Goal: Complete application form: Complete application form

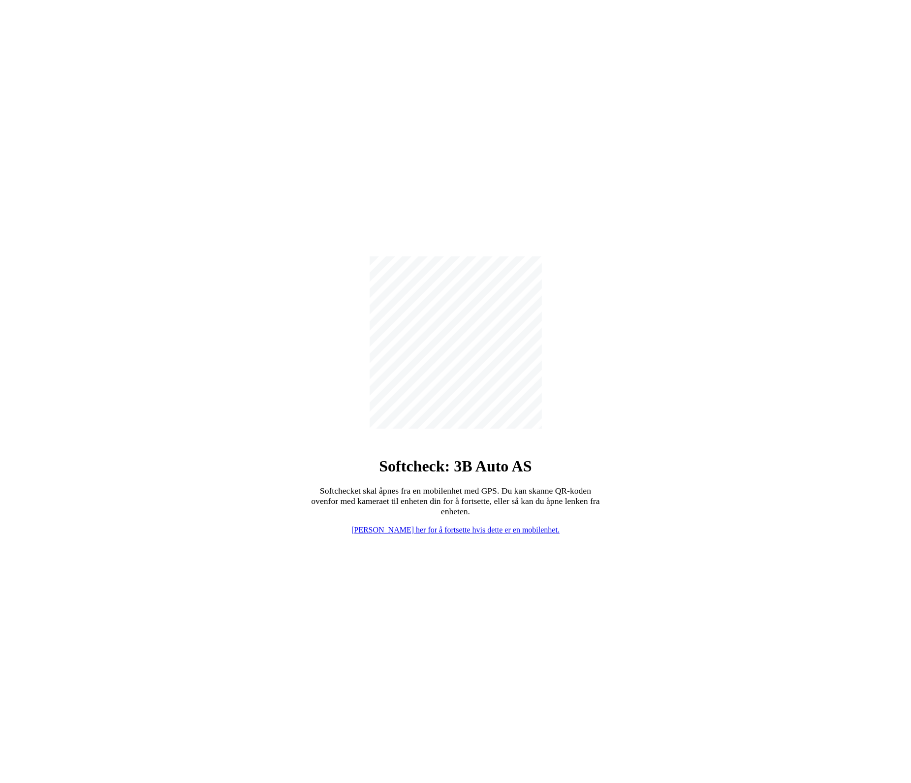
click at [469, 529] on link "Klikk her for å fortsette hvis dette er en mobilenhet." at bounding box center [456, 530] width 208 height 8
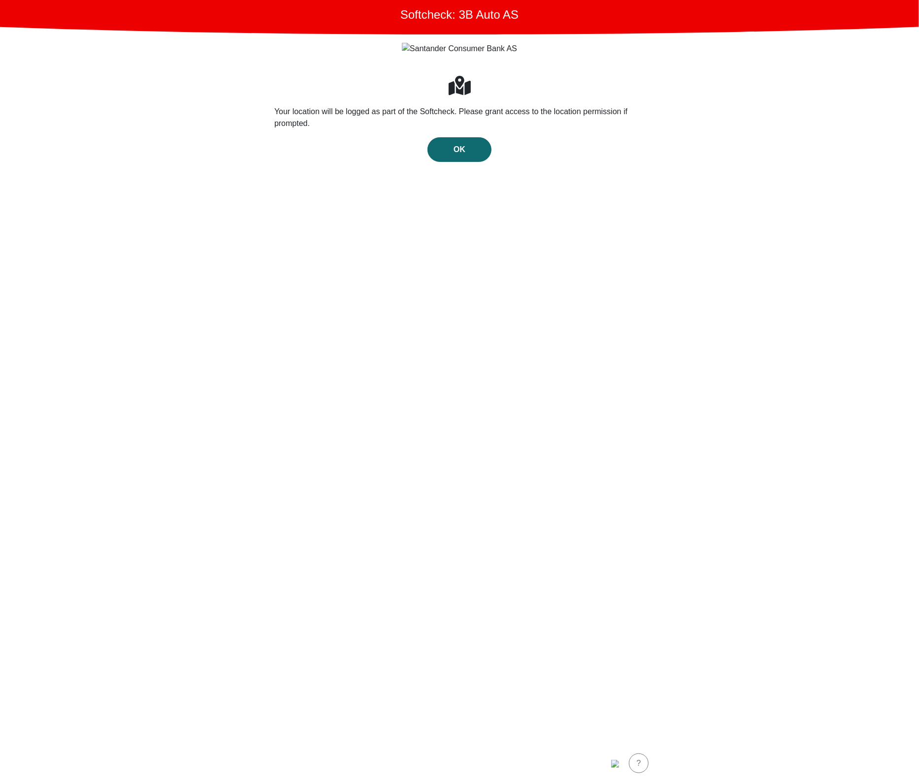
click at [451, 144] on div "OK" at bounding box center [459, 150] width 43 height 12
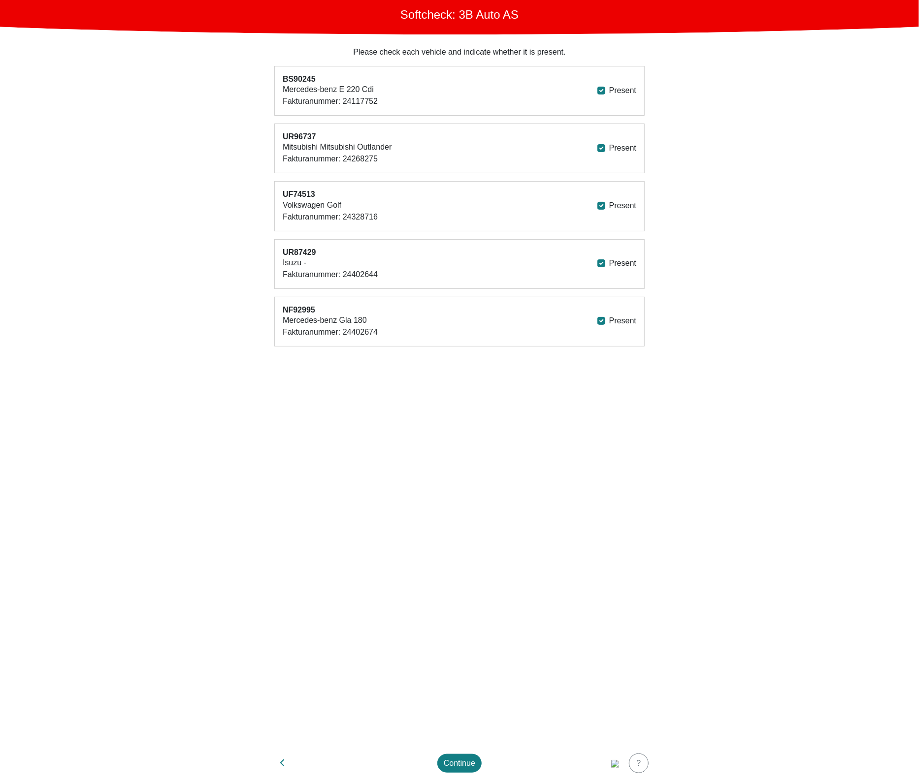
click at [574, 565] on div "Please check each vehicle and indicate whether it is present. BS90245 Mercedes-…" at bounding box center [459, 388] width 394 height 709
click at [611, 760] on img "button" at bounding box center [615, 764] width 8 height 8
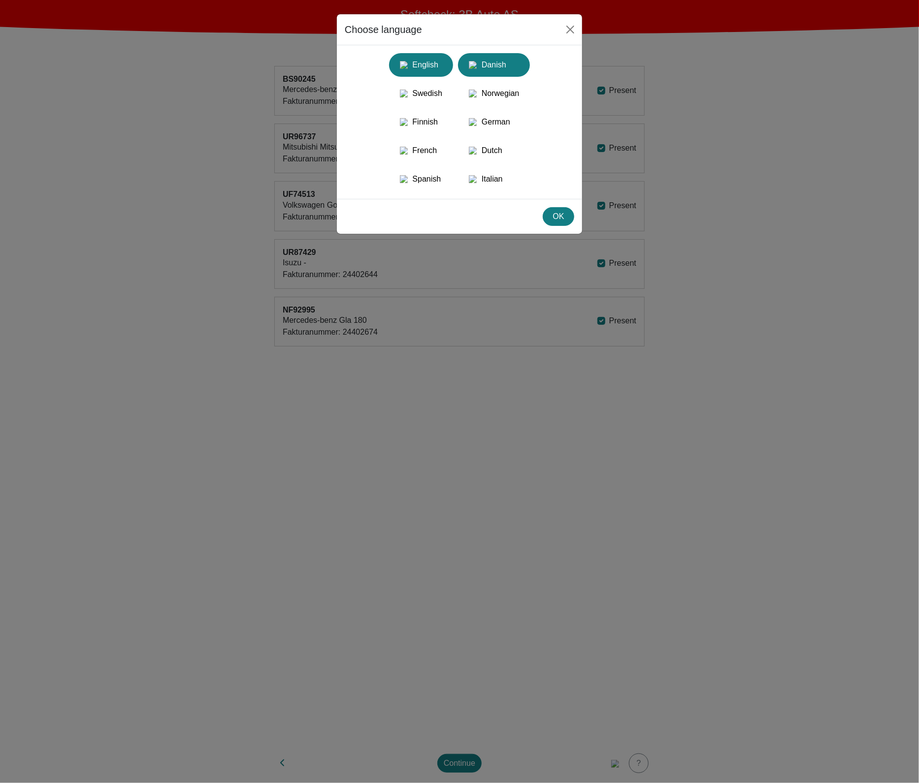
click at [484, 64] on div "Danish" at bounding box center [494, 65] width 60 height 18
click at [558, 223] on div "OK" at bounding box center [558, 217] width 19 height 12
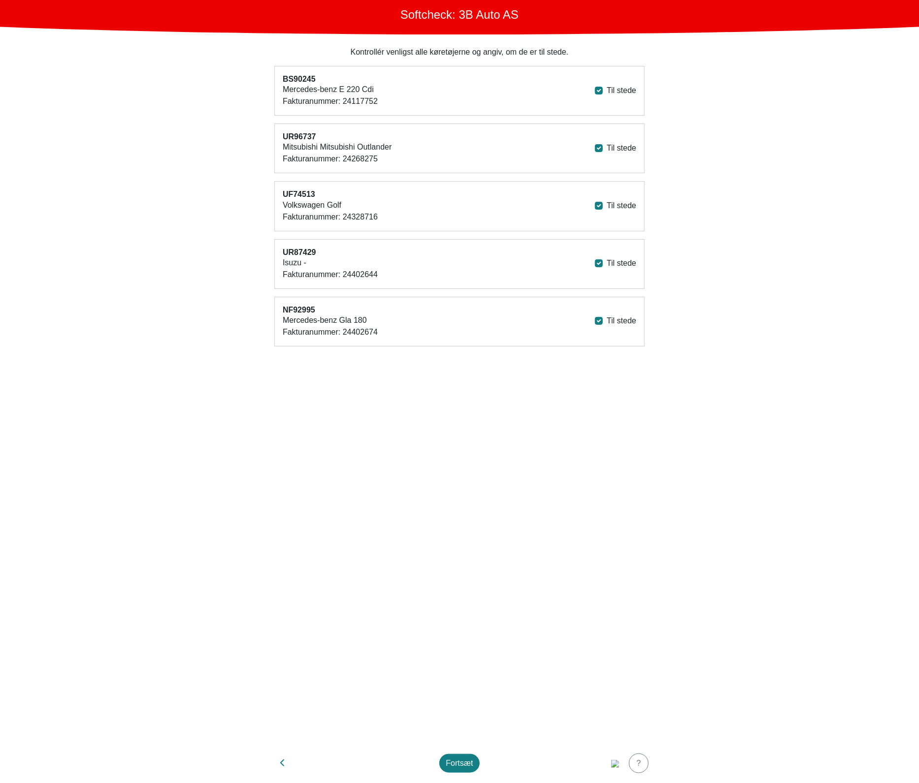
click at [484, 682] on div "Kontrollér venligst alle køretøjerne og angiv, om de er til stede. BS90245 Merc…" at bounding box center [459, 388] width 394 height 709
click at [457, 767] on div "Fortsæt" at bounding box center [459, 764] width 27 height 12
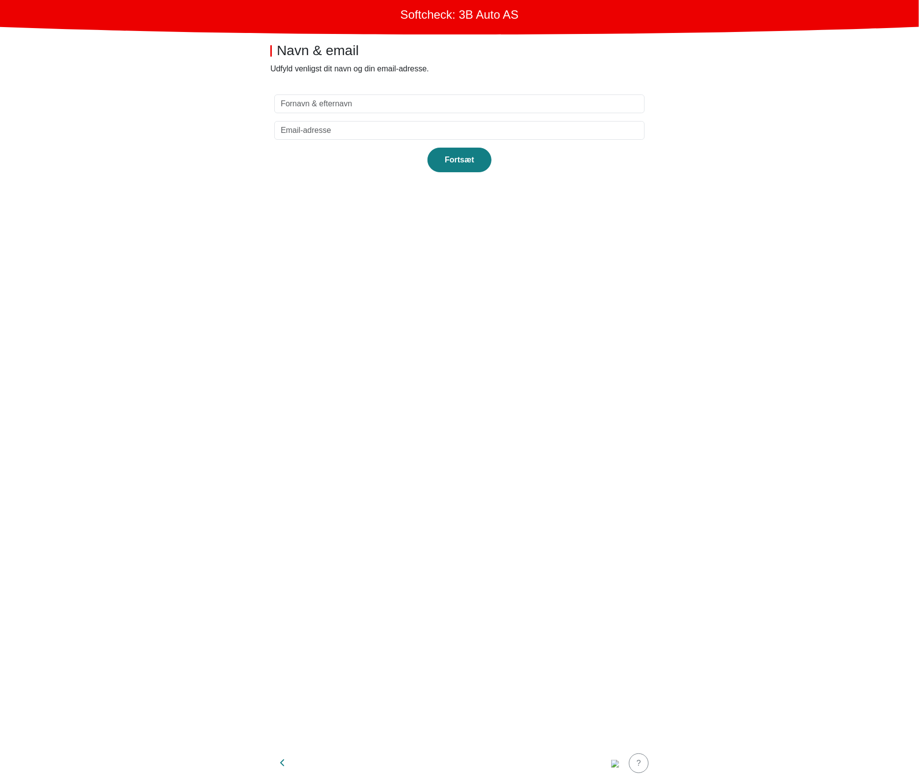
click at [439, 80] on header "Navn & email Udfyld venligst dit navn og din email-adresse." at bounding box center [459, 58] width 394 height 48
click at [433, 106] on input "text" at bounding box center [459, 104] width 370 height 19
type input "test"
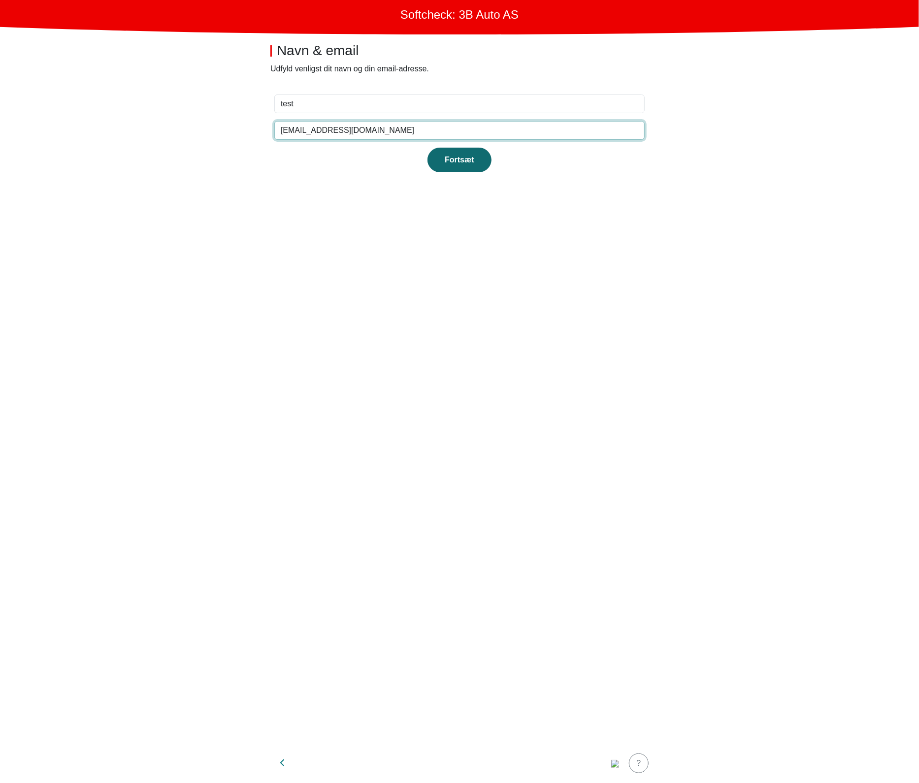
type input "test@test.dk"
click at [448, 149] on button "Fortsæt" at bounding box center [459, 160] width 64 height 25
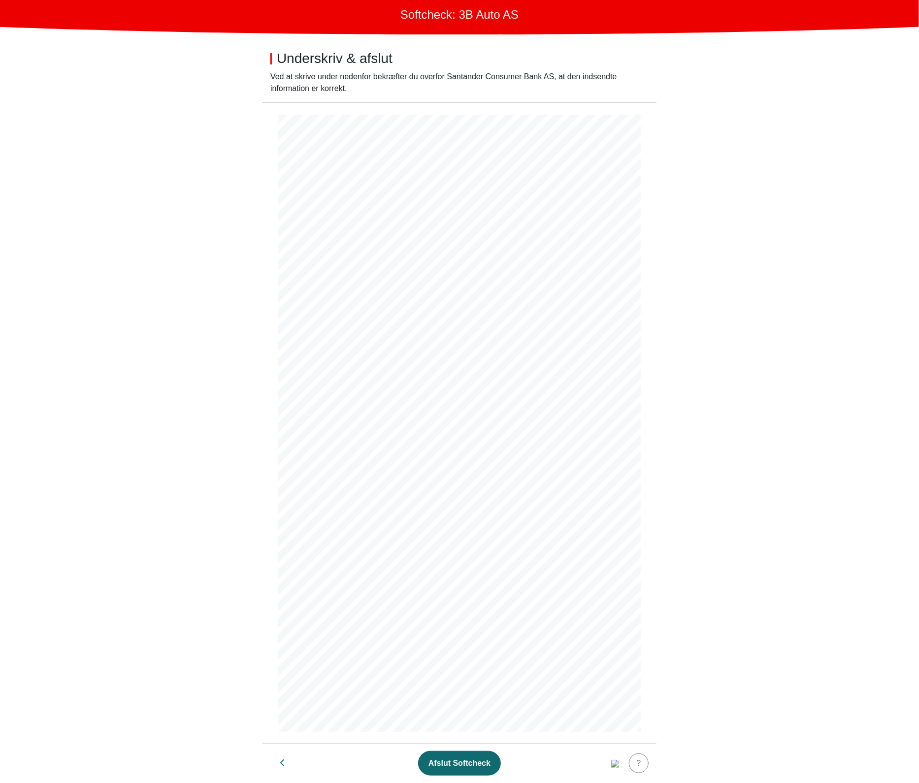
click at [452, 773] on button "Afslut Softcheck" at bounding box center [459, 763] width 83 height 25
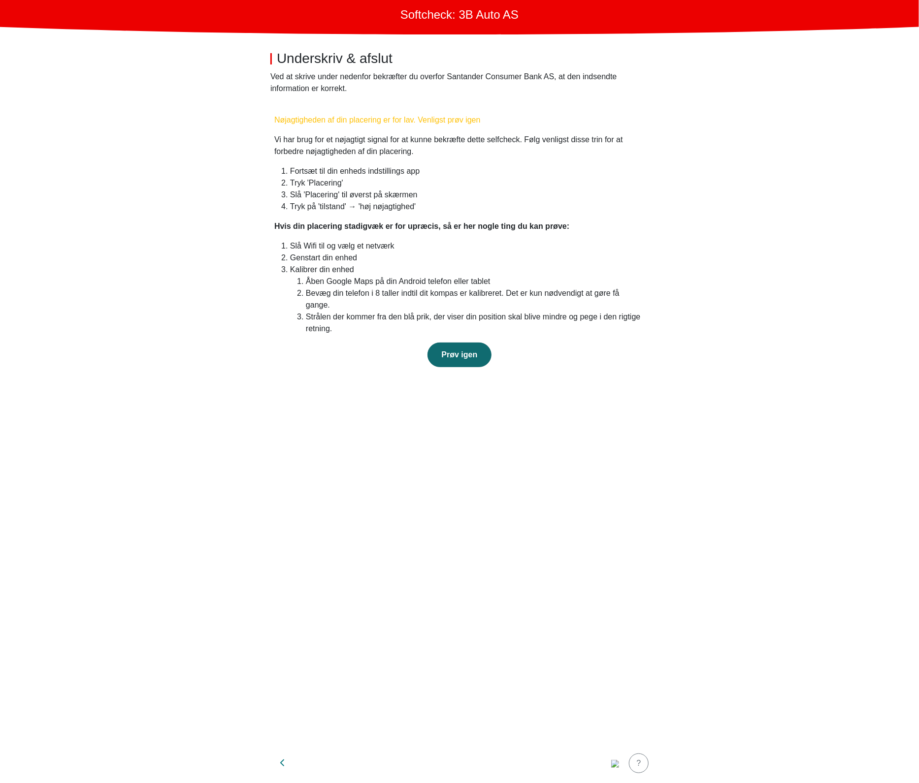
click at [453, 351] on span "Prøv igen" at bounding box center [460, 355] width 36 height 8
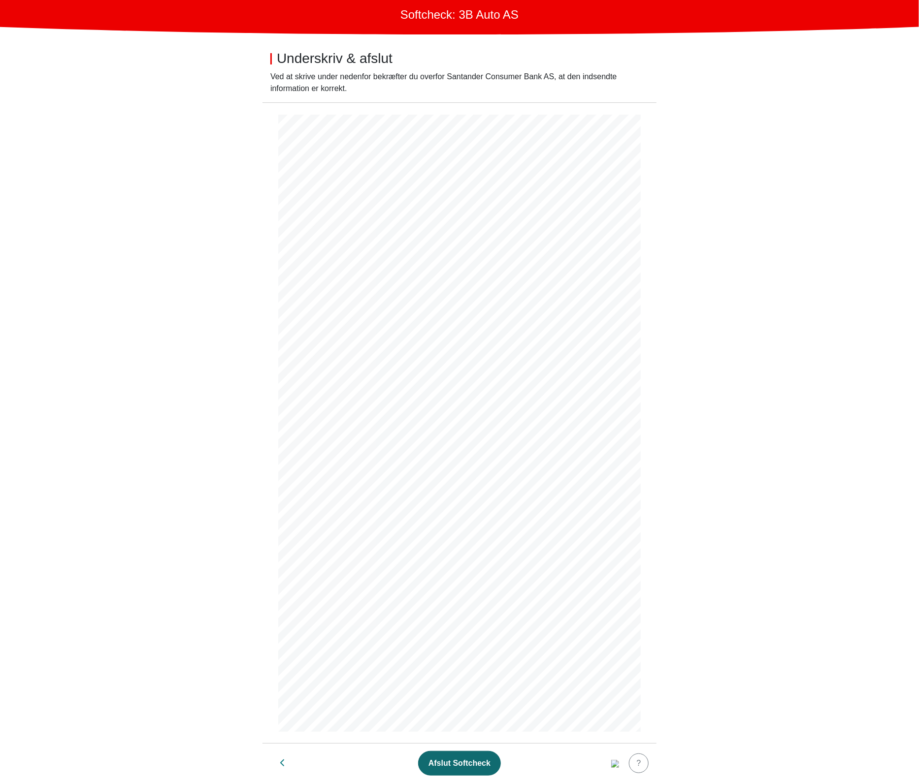
click at [459, 756] on button "Afslut Softcheck" at bounding box center [459, 763] width 83 height 25
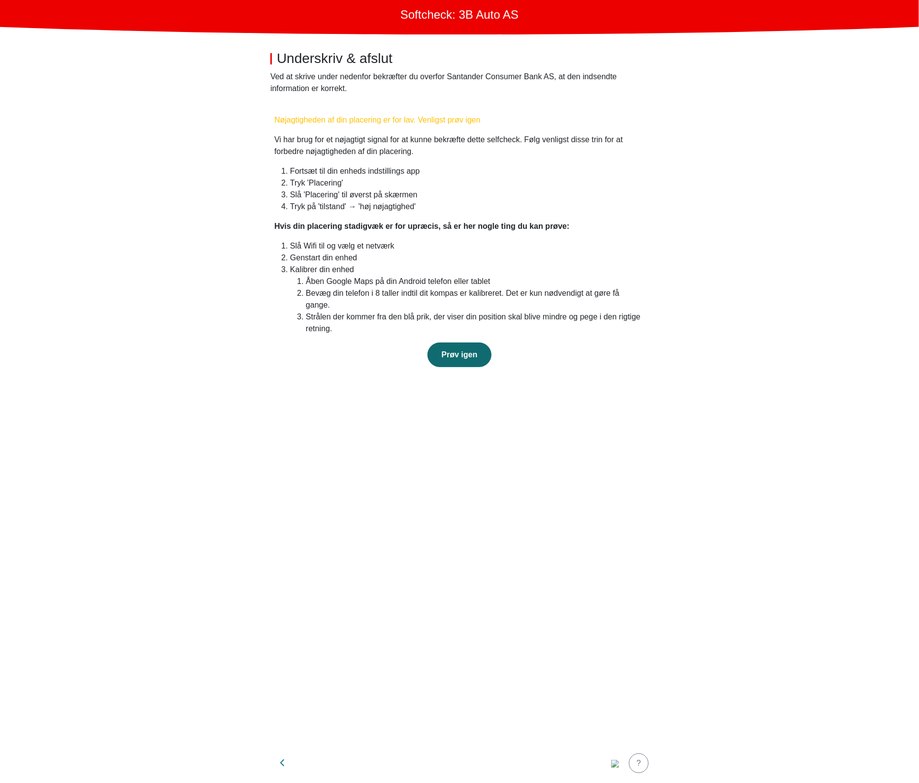
click at [468, 354] on button "Prøv igen" at bounding box center [459, 355] width 64 height 25
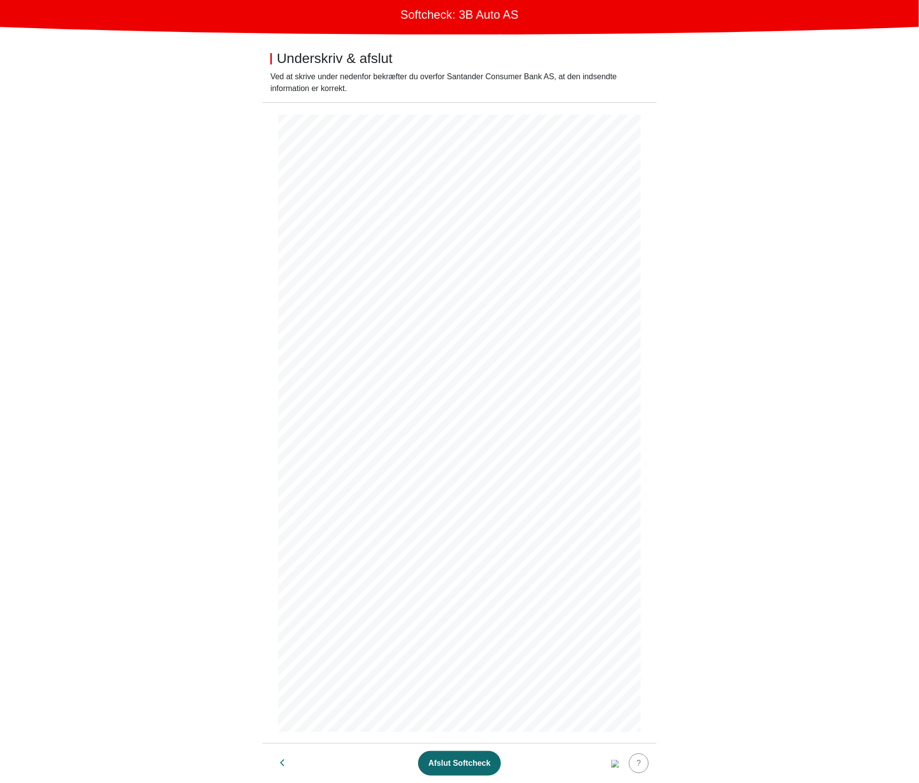
click at [475, 755] on button "Afslut Softcheck" at bounding box center [459, 763] width 83 height 25
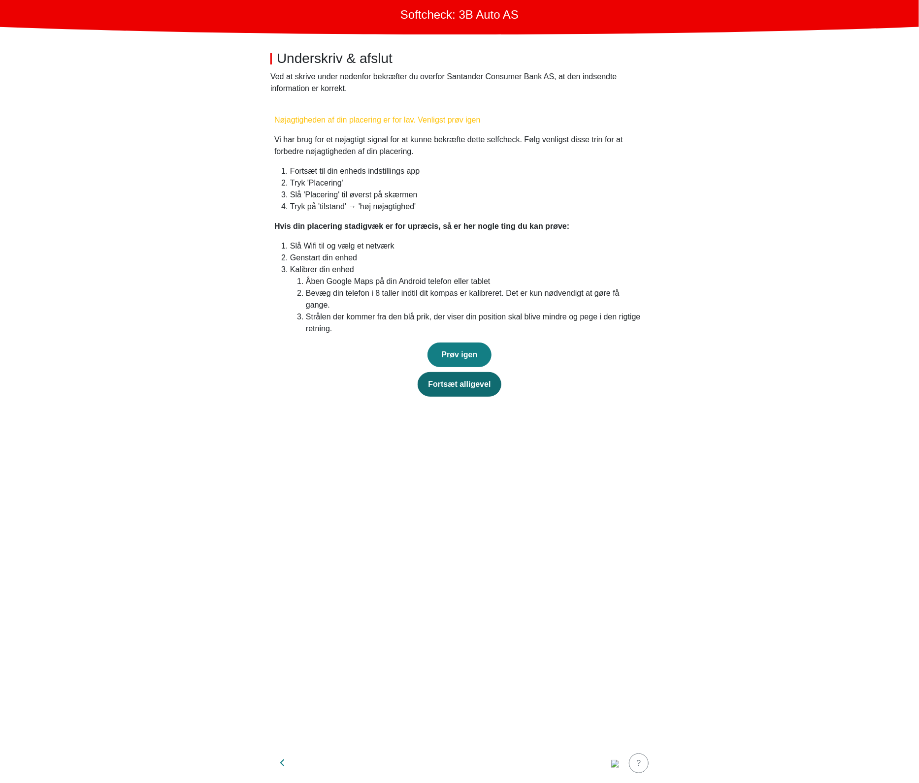
click at [460, 379] on div "Fortsæt alligevel" at bounding box center [459, 385] width 63 height 12
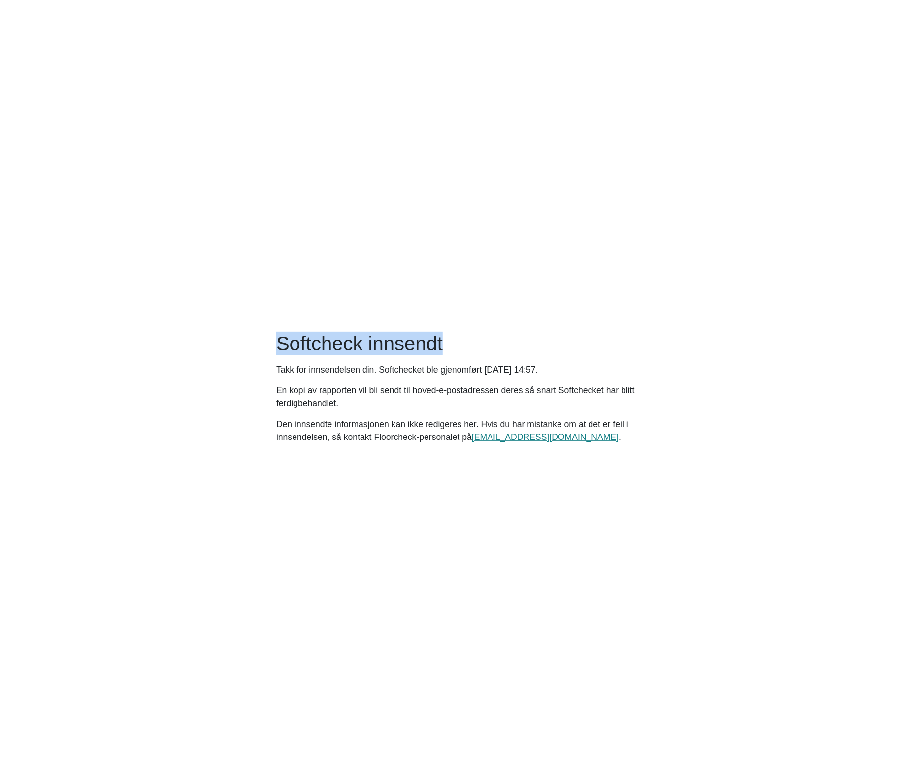
drag, startPoint x: 443, startPoint y: 344, endPoint x: 270, endPoint y: 344, distance: 172.8
click at [270, 344] on main "Softcheck innsendt Takk for innsendelsen din. Softchecket ble gjenomført Monday…" at bounding box center [459, 391] width 919 height 783
copy h1 "Softcheck innsendt"
click at [577, 199] on main "Softcheck innsendt Takk for innsendelsen din. Softchecket ble gjenomført Monday…" at bounding box center [459, 391] width 919 height 783
drag, startPoint x: 268, startPoint y: 374, endPoint x: 368, endPoint y: 371, distance: 100.5
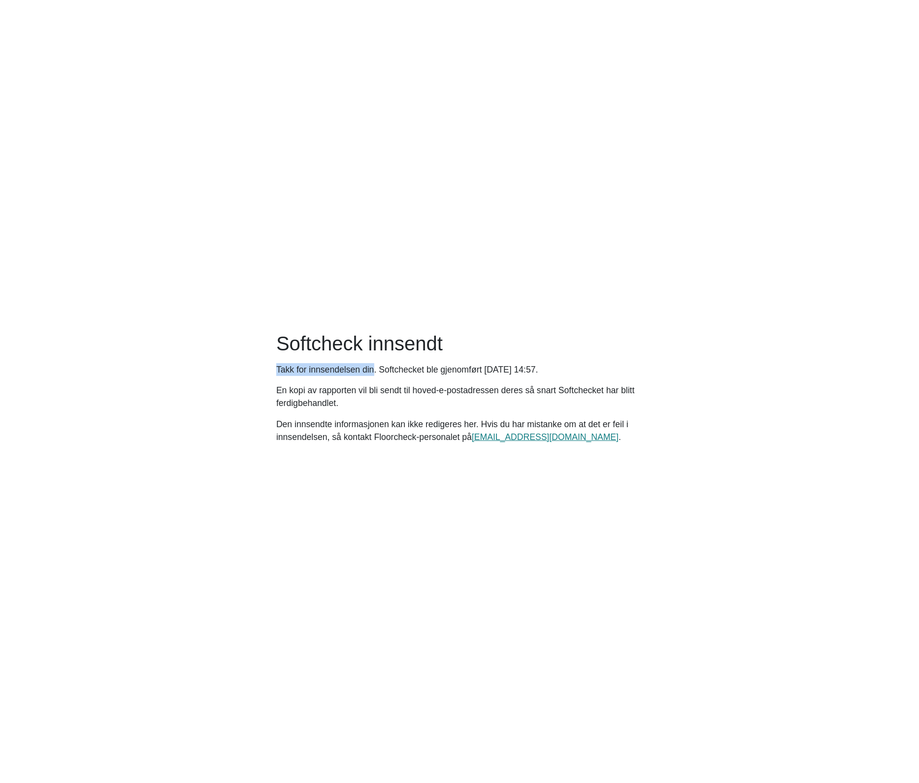
click at [368, 371] on main "Softcheck innsendt Takk for innsendelsen din. Softchecket ble gjenomført Monday…" at bounding box center [459, 391] width 919 height 783
copy p "Takk for innsendelsen din"
click at [205, 74] on main "Softcheck innsendt Takk for innsendelsen din. Softchecket ble gjenomført Monday…" at bounding box center [459, 391] width 919 height 783
drag, startPoint x: 272, startPoint y: 388, endPoint x: 486, endPoint y: 380, distance: 214.3
click at [486, 380] on div "Softcheck innsendt Takk for innsendelsen din. Softchecket ble gjenomført Monday…" at bounding box center [459, 392] width 378 height 120
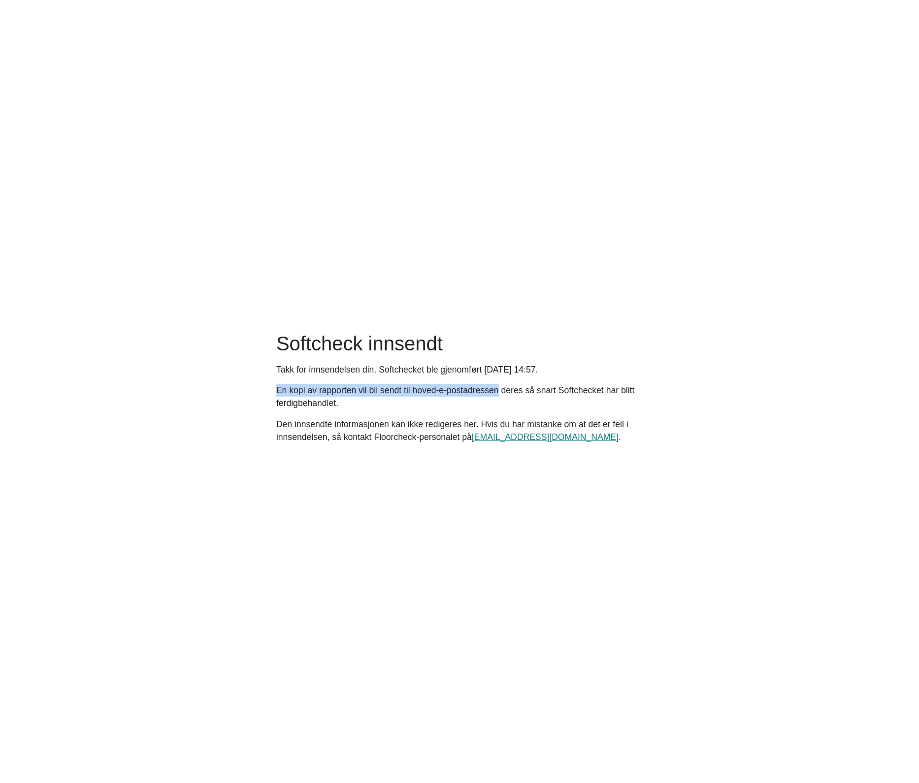
copy p "En kopi av rapporten vil bli sendt til hoved-e-postadressen"
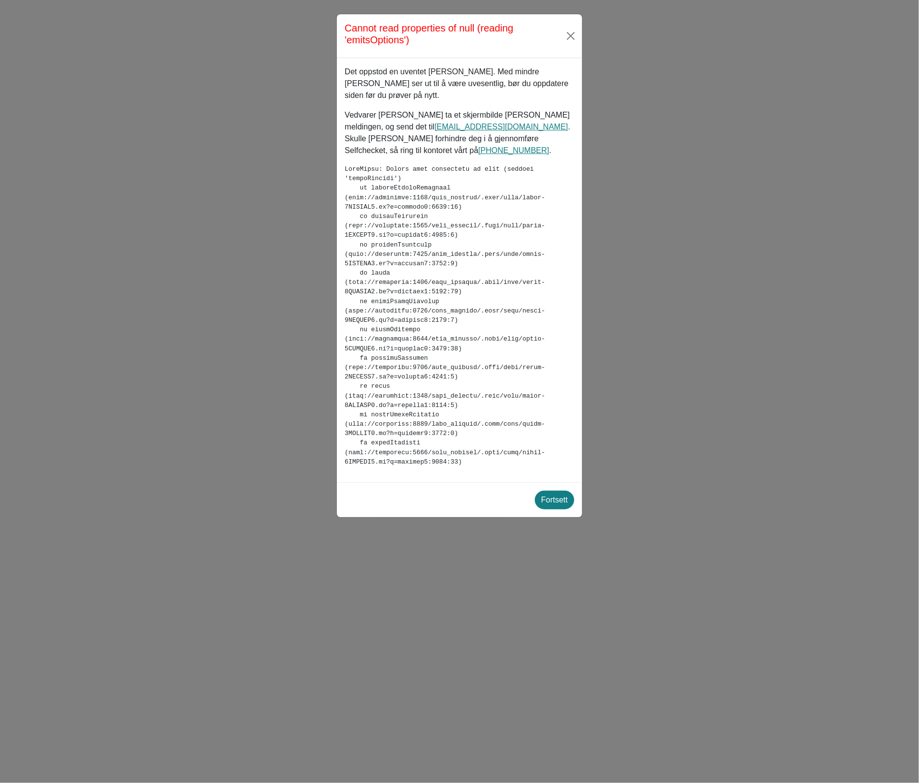
click at [486, 53] on div "Cannot read properties of null (reading 'emitsOptions')" at bounding box center [459, 36] width 245 height 44
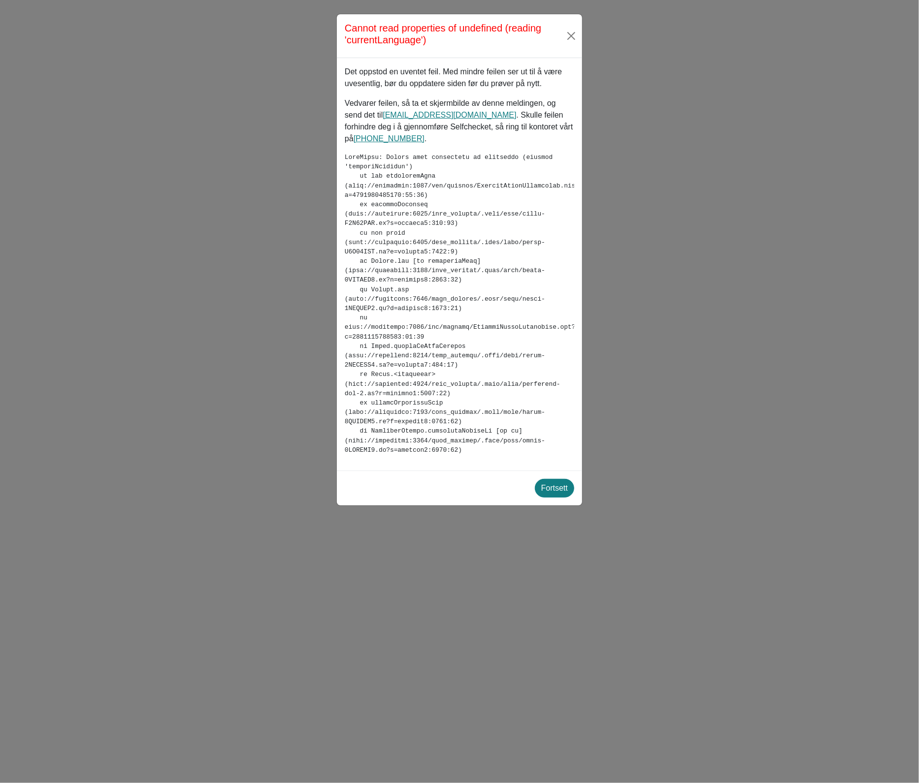
click at [561, 471] on div "Fortsett" at bounding box center [459, 488] width 245 height 35
click at [558, 483] on div "Fortsett" at bounding box center [554, 489] width 27 height 12
click at [462, 42] on h5 "Cannot read properties of undefined (reading 'currentLanguage')" at bounding box center [455, 34] width 220 height 24
click at [572, 29] on button "Close" at bounding box center [571, 36] width 14 height 16
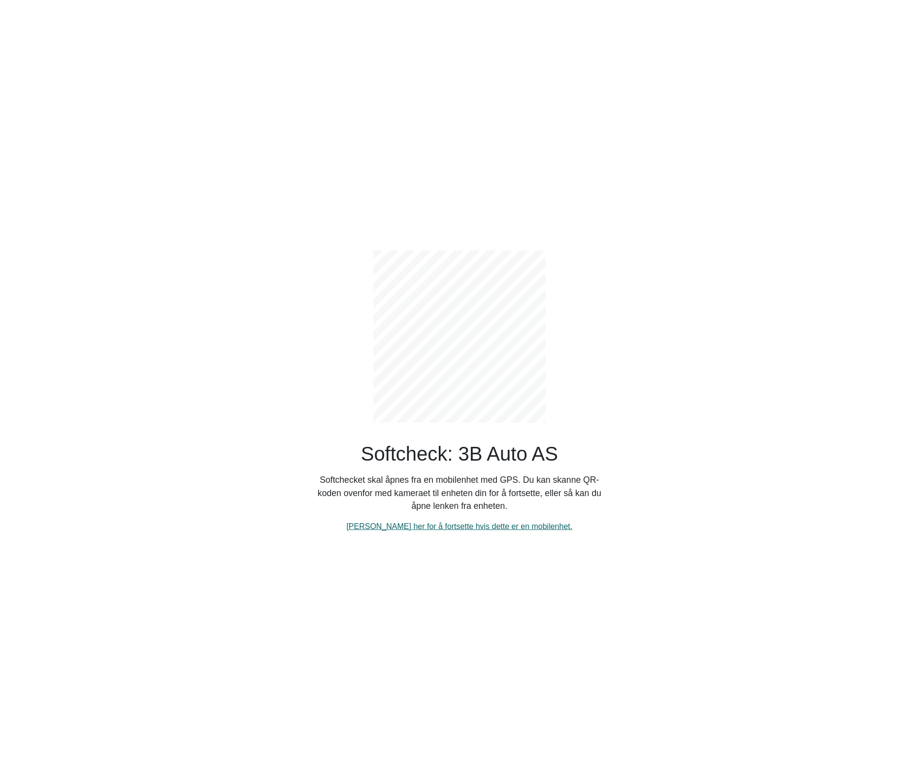
click at [454, 528] on link "Klikk her for å fortsette hvis dette er en mobilenhet." at bounding box center [460, 526] width 226 height 8
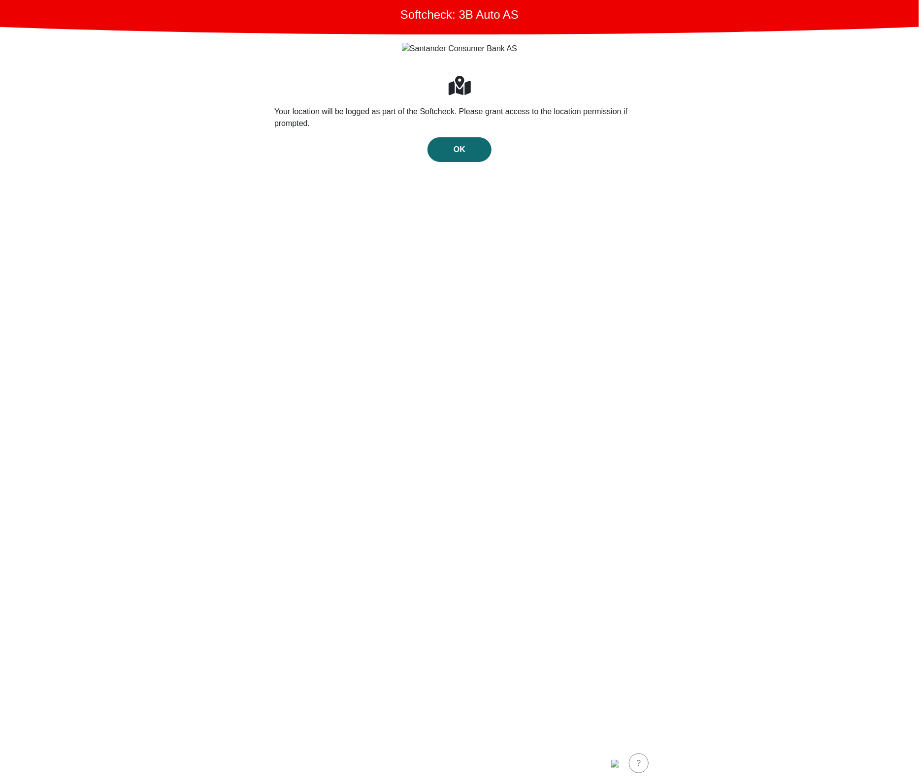
click at [465, 150] on button "OK" at bounding box center [459, 149] width 64 height 25
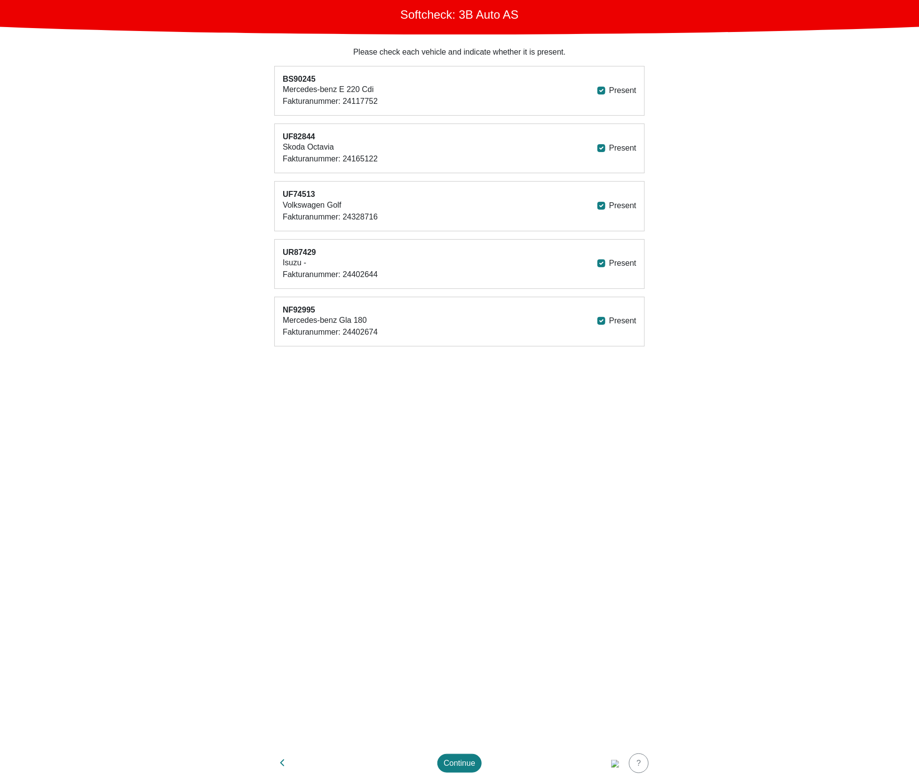
drag, startPoint x: 459, startPoint y: 785, endPoint x: 459, endPoint y: 775, distance: 9.8
click at [459, 783] on html "Softcheck: 3B Auto AS Please check each vehicle and indicate whether it is pres…" at bounding box center [459, 391] width 919 height 783
click at [459, 774] on footer "Continue ?" at bounding box center [459, 763] width 394 height 39
click at [459, 763] on div "Continue" at bounding box center [460, 764] width 32 height 12
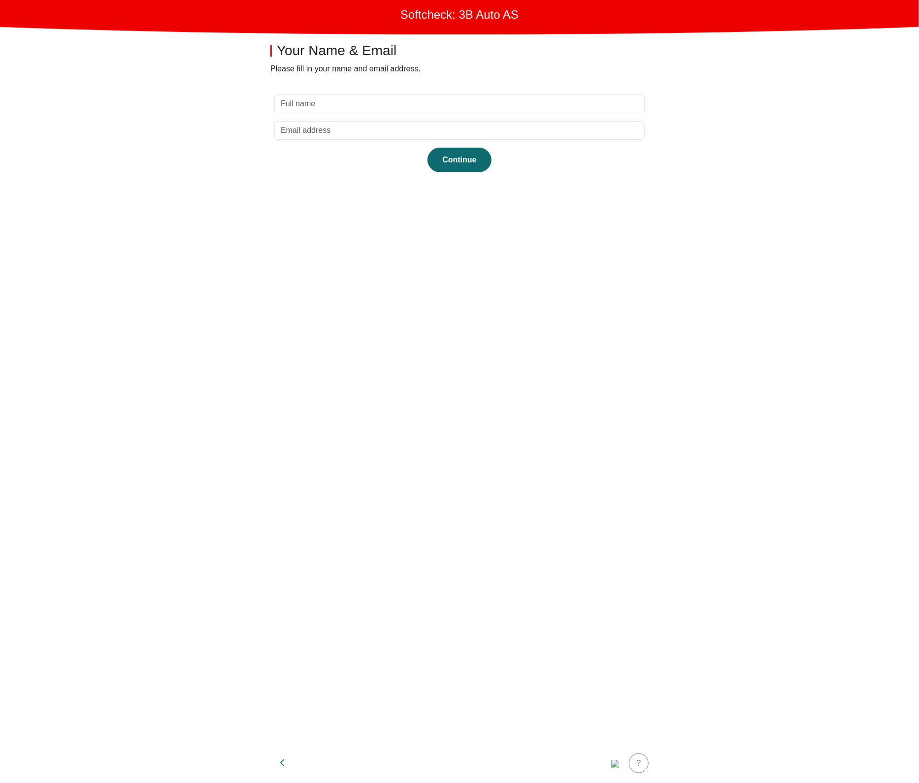
click at [463, 157] on div "Continue" at bounding box center [459, 160] width 43 height 12
click at [424, 113] on section "Continue" at bounding box center [459, 413] width 394 height 661
click at [417, 110] on input "text" at bounding box center [459, 104] width 370 height 19
type input "test"
click at [483, 126] on input "email" at bounding box center [459, 130] width 370 height 19
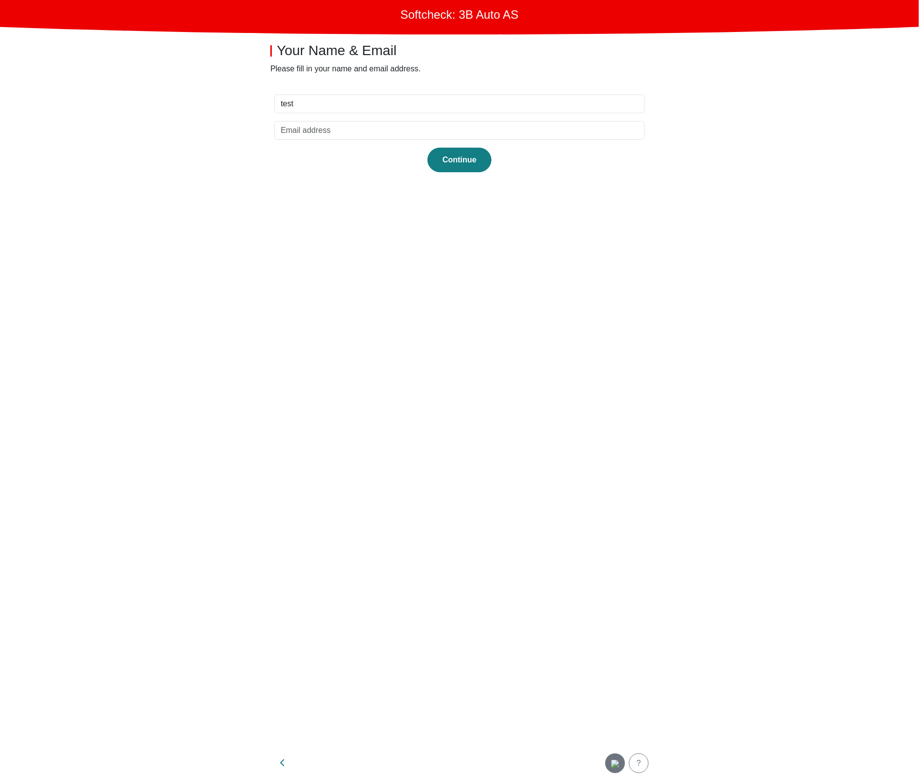
click at [617, 762] on img "button" at bounding box center [615, 764] width 8 height 8
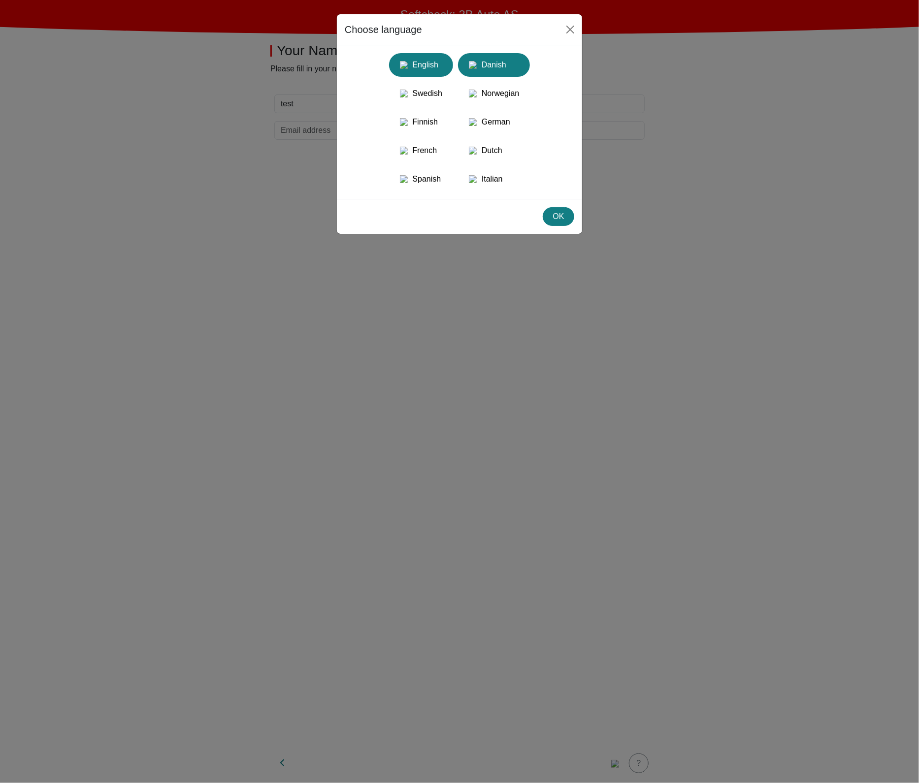
click at [497, 67] on div "Danish" at bounding box center [494, 65] width 60 height 18
click at [561, 226] on button "OK" at bounding box center [559, 216] width 32 height 19
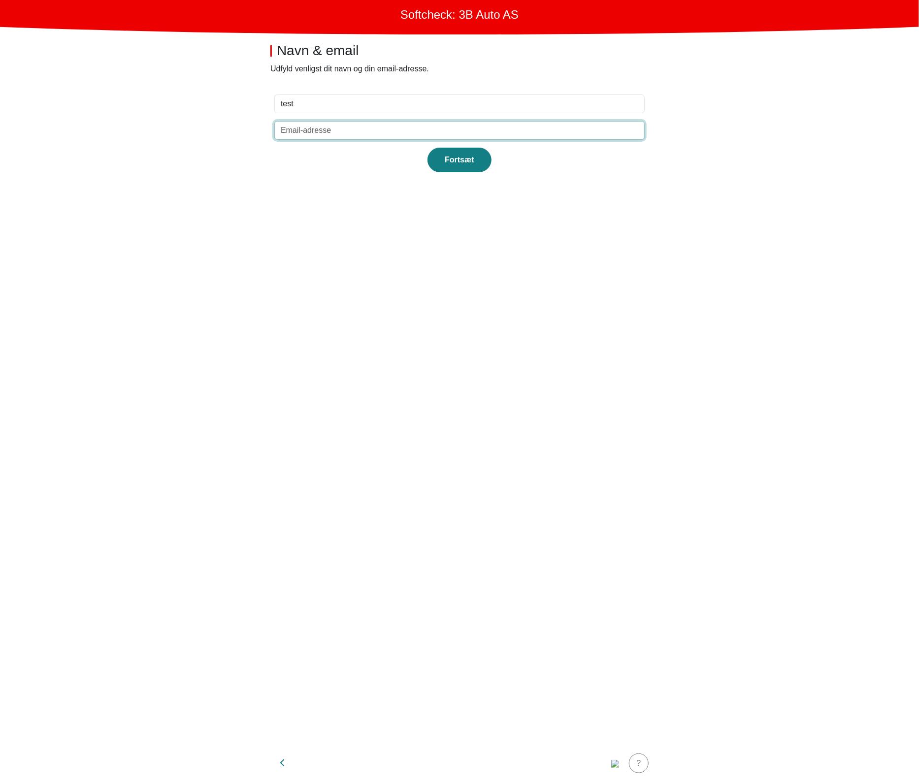
click at [307, 132] on input "email" at bounding box center [459, 130] width 370 height 19
type input "test@test.dk"
click at [465, 156] on div "Fortsæt" at bounding box center [459, 160] width 43 height 12
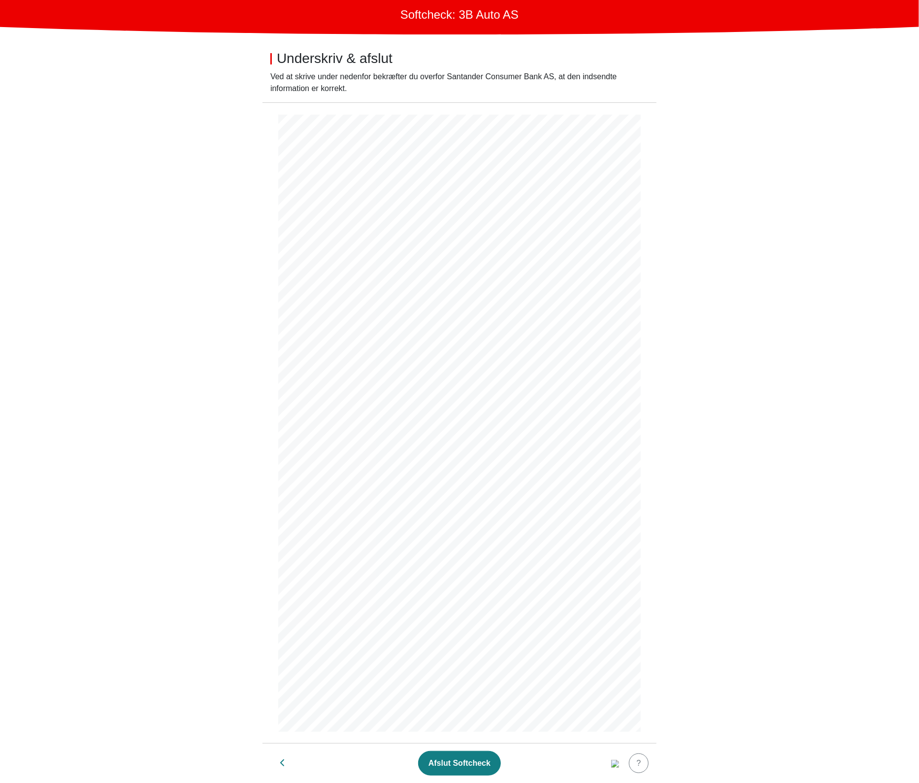
scroll to position [2, 0]
click at [459, 760] on div "Afslut Softcheck" at bounding box center [459, 764] width 62 height 12
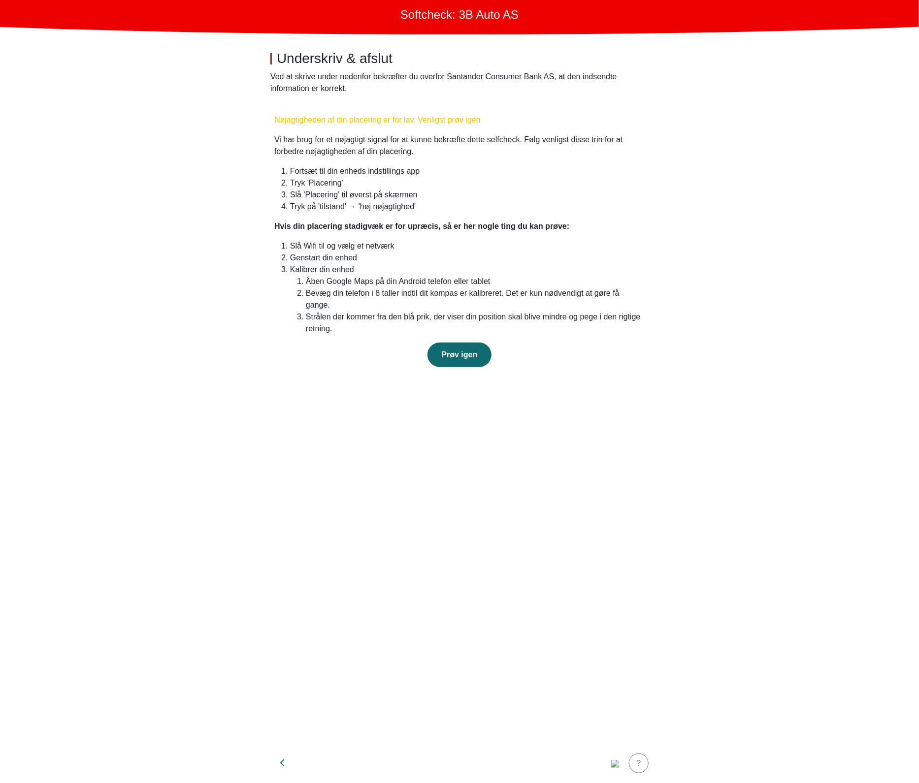
click at [475, 351] on span "Prøv igen" at bounding box center [460, 355] width 36 height 8
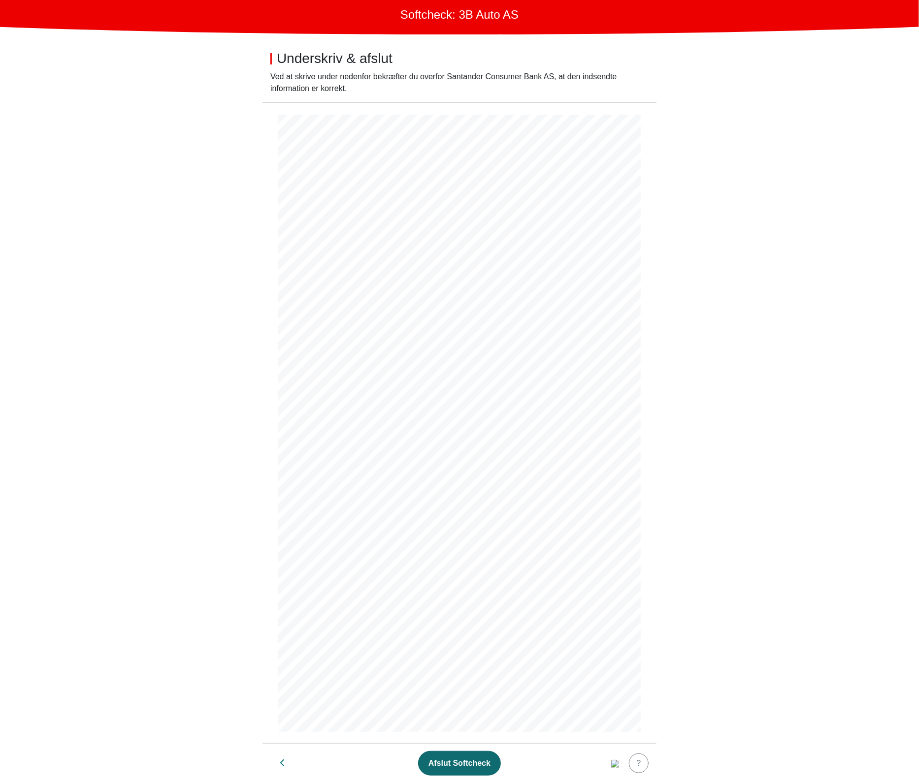
click at [474, 761] on div "Afslut Softcheck" at bounding box center [459, 764] width 62 height 12
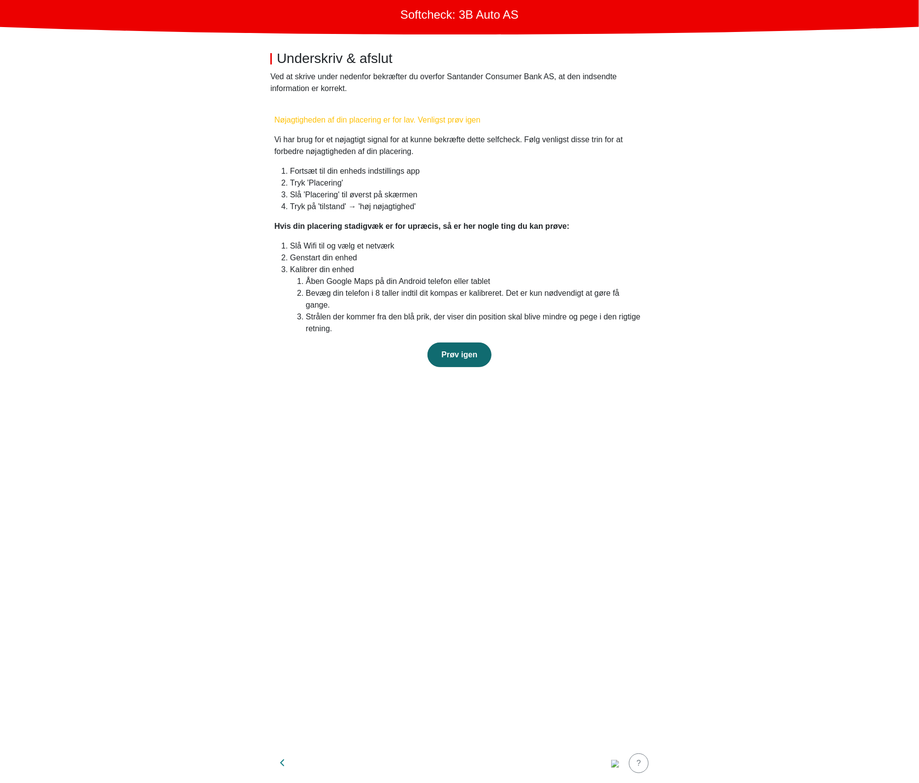
click at [461, 351] on span "Prøv igen" at bounding box center [460, 355] width 36 height 8
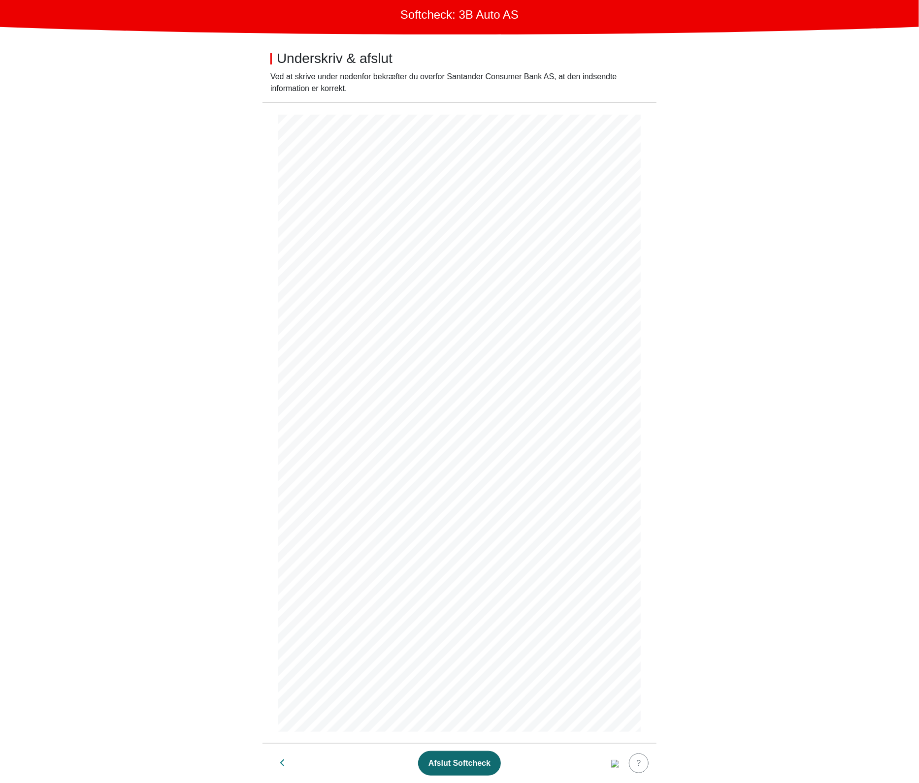
click at [451, 766] on div "Afslut Softcheck" at bounding box center [459, 764] width 62 height 12
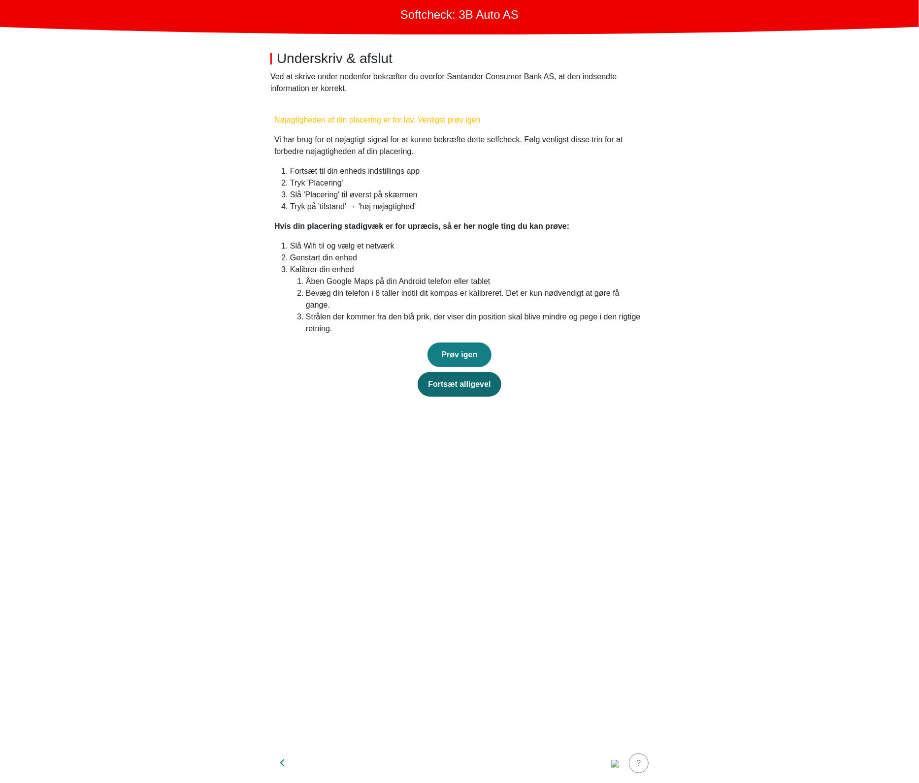
click at [455, 384] on button "Fortsæt alligevel" at bounding box center [459, 384] width 83 height 25
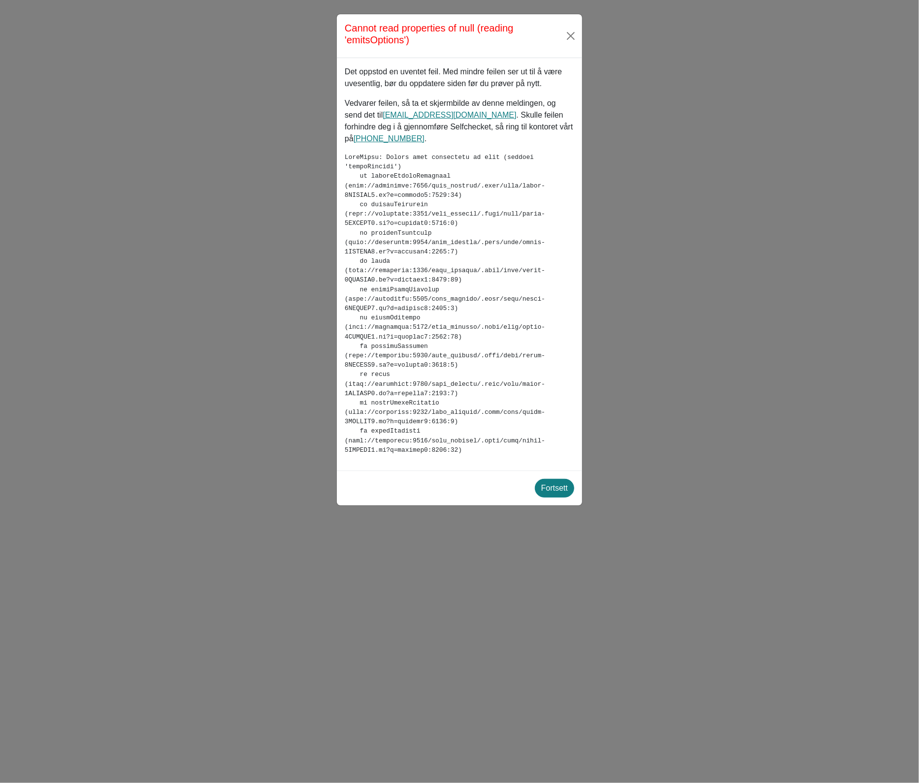
click at [340, 202] on div "Det oppstod en uventet feil. Med mindre feilen ser ut til å være uvesentlig, bø…" at bounding box center [459, 264] width 245 height 413
click at [510, 193] on pre at bounding box center [459, 304] width 229 height 302
click at [367, 40] on h5 "Cannot read properties of undefined (reading 'currentLanguage')" at bounding box center [455, 34] width 220 height 24
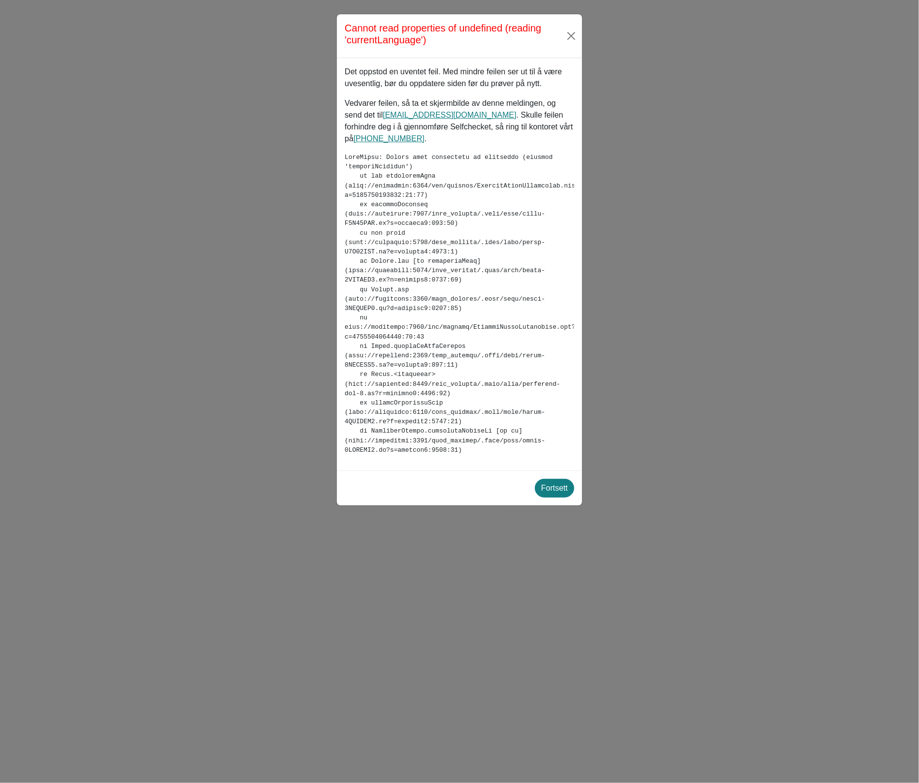
click at [549, 186] on pre at bounding box center [459, 304] width 229 height 302
click at [364, 178] on pre at bounding box center [459, 304] width 229 height 302
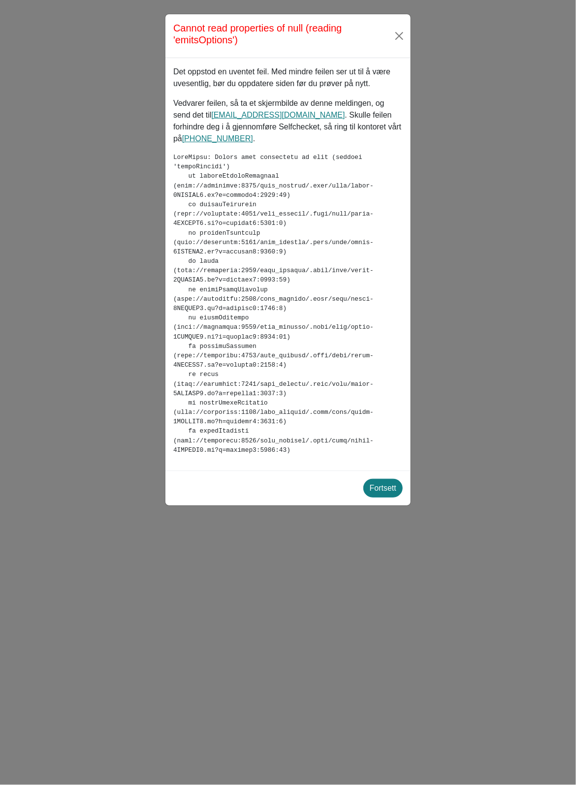
click at [336, 219] on pre at bounding box center [287, 304] width 229 height 302
click at [376, 153] on pre at bounding box center [287, 304] width 229 height 302
click at [263, 153] on pre at bounding box center [287, 304] width 229 height 302
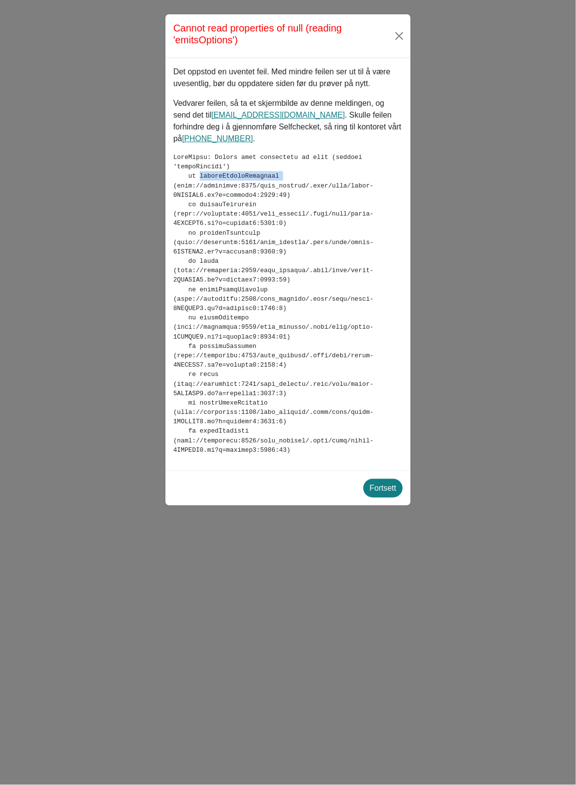
copy pre "shouldUpdateComponent"
click at [357, 153] on pre at bounding box center [287, 304] width 229 height 302
click at [363, 153] on pre at bounding box center [287, 304] width 229 height 302
copy pre "emitsOptions"
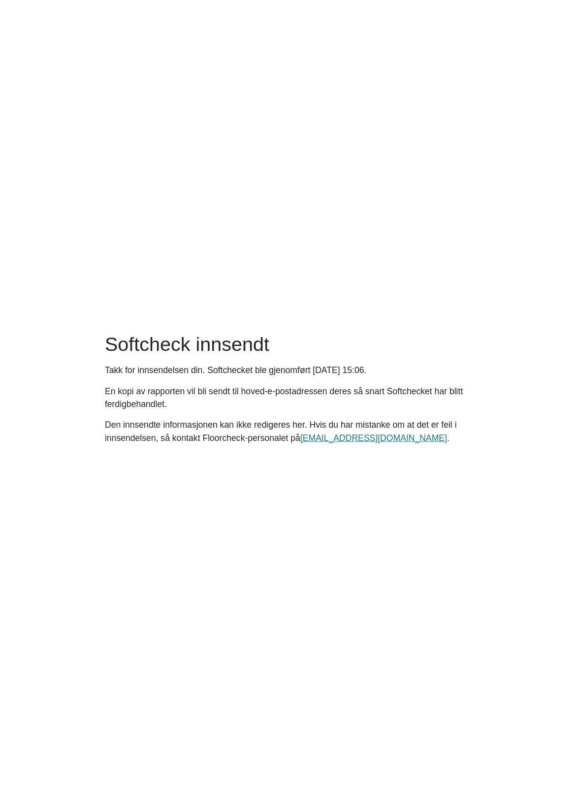
click at [443, 269] on main "Softcheck innsendt Takk for innsendelsen din. Softchecket ble gjenomført [DATE]…" at bounding box center [288, 392] width 576 height 785
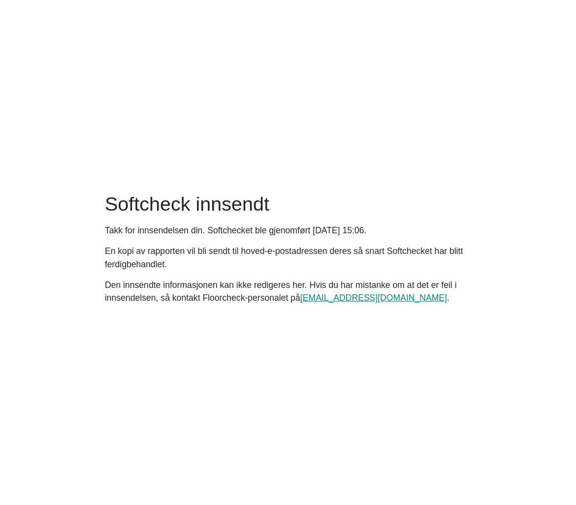
click at [233, 427] on main "Softcheck innsendt Takk for innsendelsen din. Softchecket ble gjenomført [DATE]…" at bounding box center [288, 252] width 576 height 505
click at [431, 417] on main "Softcheck innsendt Takk for innsendelsen din. Softchecket ble gjenomført [DATE]…" at bounding box center [288, 252] width 576 height 505
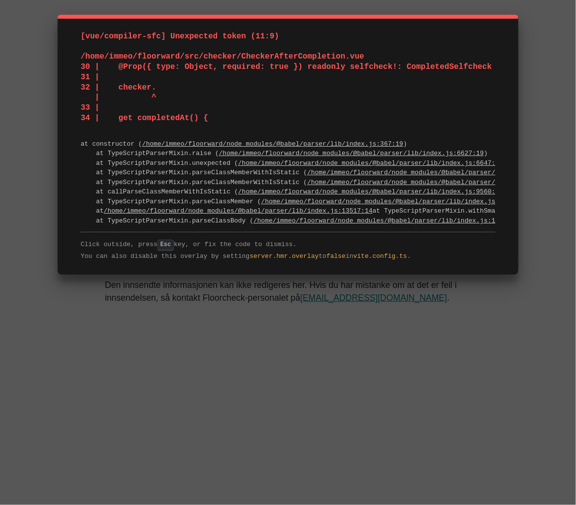
click at [285, 91] on pre "[vue/compiler-sfc] Unexpected token (11:9) /home/immeo/floorward/src/checker/Ch…" at bounding box center [288, 78] width 415 height 92
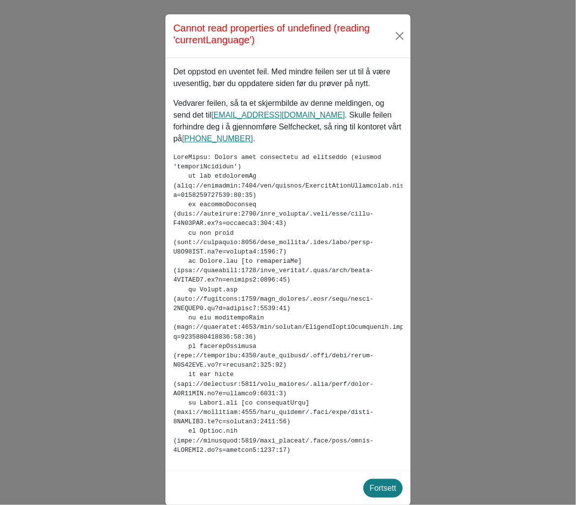
click at [284, 38] on h5 "Cannot read properties of undefined (reading 'currentLanguage')" at bounding box center [283, 34] width 220 height 24
drag, startPoint x: 233, startPoint y: 23, endPoint x: 303, endPoint y: 39, distance: 71.7
click at [303, 39] on h5 "Cannot read properties of undefined (reading 'currentLanguage')" at bounding box center [283, 34] width 220 height 24
drag, startPoint x: 303, startPoint y: 39, endPoint x: 270, endPoint y: 50, distance: 35.2
click at [270, 50] on div "Cannot read properties of undefined (reading 'currentLanguage')" at bounding box center [287, 36] width 245 height 44
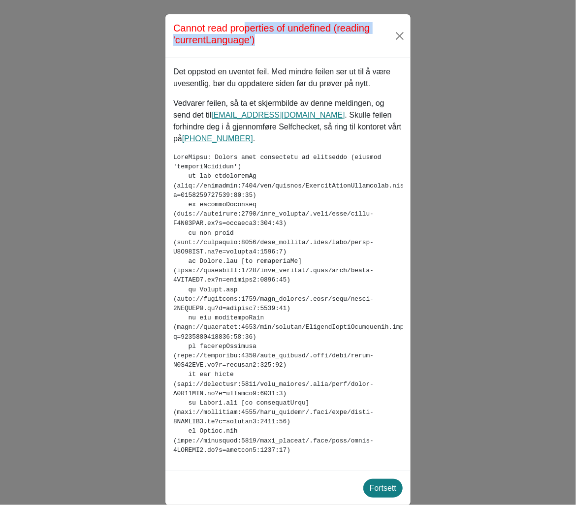
click at [235, 43] on h5 "Cannot read properties of undefined (reading 'currentLanguage')" at bounding box center [283, 34] width 220 height 24
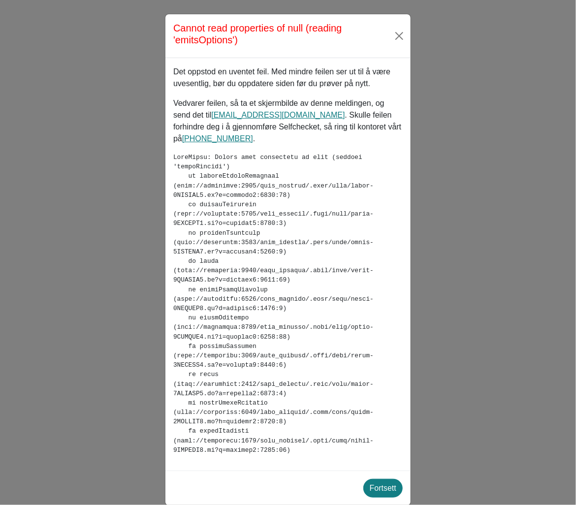
click at [345, 368] on pre at bounding box center [287, 304] width 229 height 302
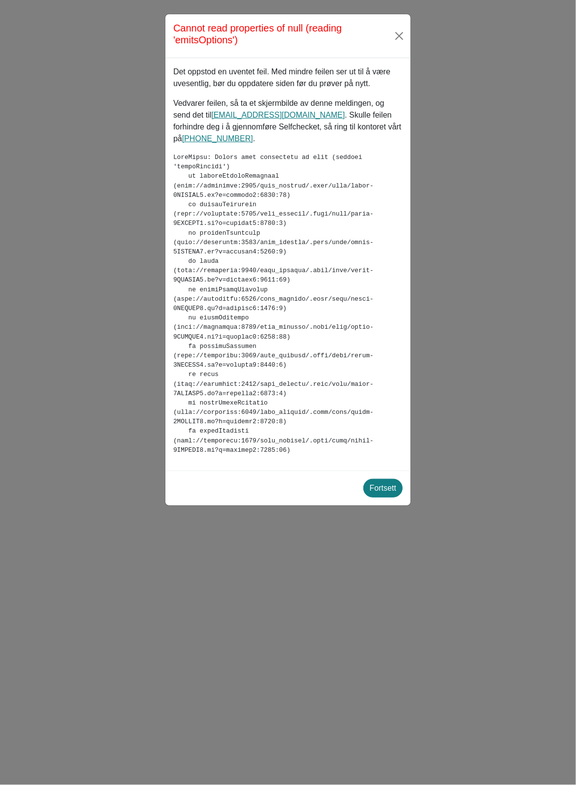
click at [283, 317] on pre at bounding box center [287, 304] width 229 height 302
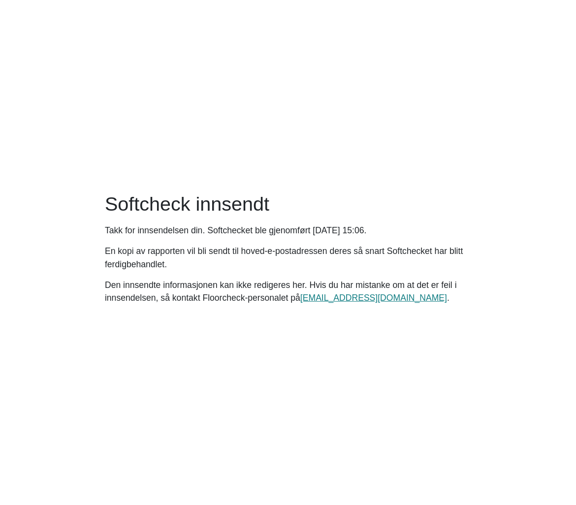
click at [288, 237] on div "Softcheck innsendt Takk for innsendelsen din. Softchecket ble gjenomført [DATE]…" at bounding box center [288, 253] width 378 height 120
click at [230, 107] on main "Softcheck innsendt Takk for innsendelsen din. Softchecket ble gjenomført Monday…" at bounding box center [288, 252] width 576 height 505
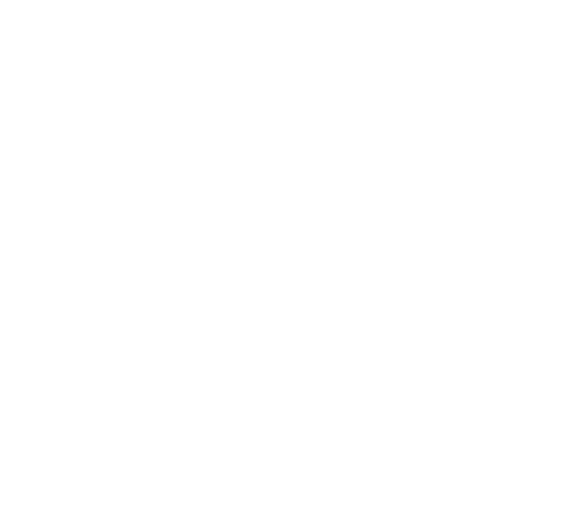
click at [304, 4] on html at bounding box center [288, 2] width 576 height 4
click at [274, 4] on html at bounding box center [288, 2] width 576 height 4
click at [374, 4] on html at bounding box center [288, 2] width 576 height 4
click at [240, 4] on html at bounding box center [288, 2] width 576 height 4
click at [301, 4] on html at bounding box center [288, 2] width 576 height 4
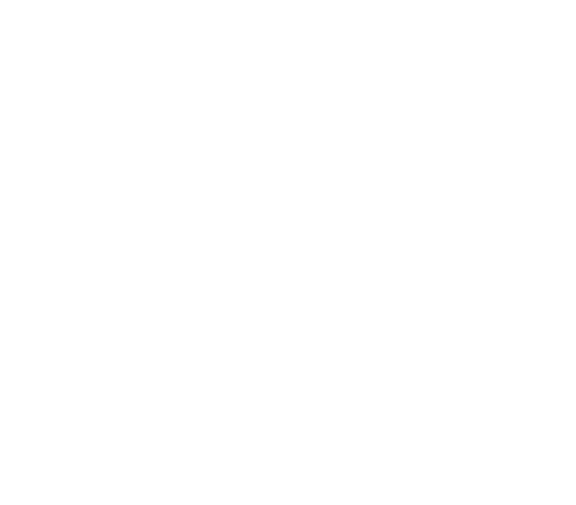
click at [301, 4] on html at bounding box center [288, 2] width 576 height 4
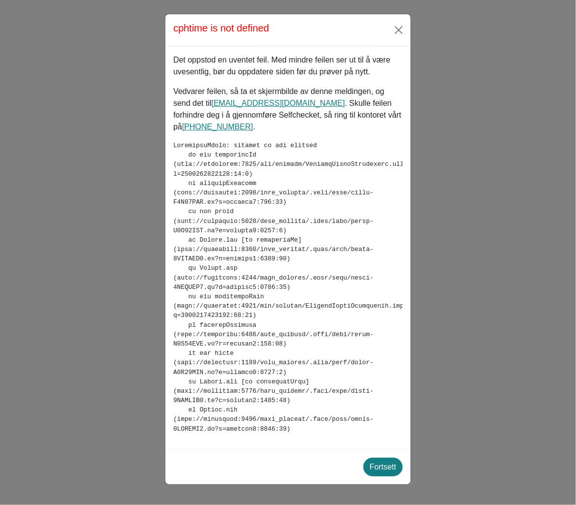
click at [358, 221] on pre at bounding box center [287, 287] width 229 height 293
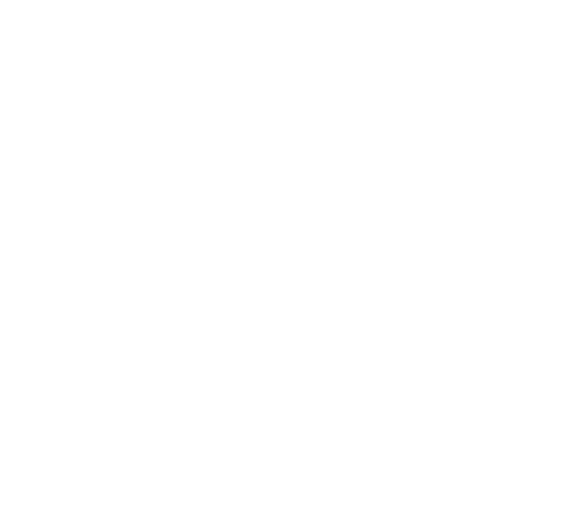
click at [368, 4] on html at bounding box center [288, 2] width 576 height 4
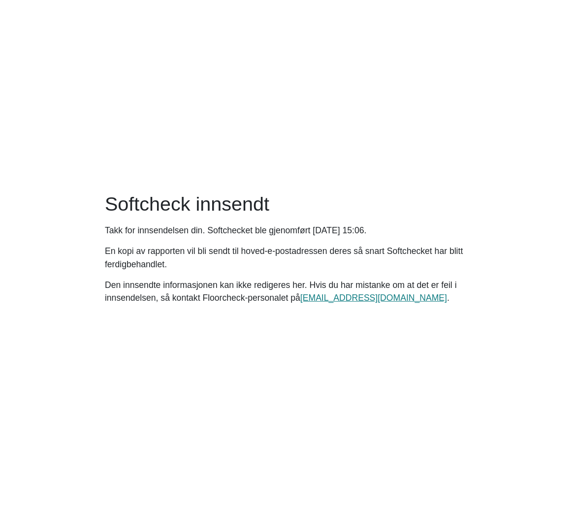
click at [368, 183] on main "Softcheck innsendt Takk for innsendelsen din. Softchecket ble gjenomført [DATE]…" at bounding box center [288, 252] width 576 height 505
click at [327, 103] on main "Softcheck innsendt Takk for innsendelsen din. Softchecket ble gjenomført [DATE]…" at bounding box center [288, 252] width 576 height 505
click at [226, 76] on main "Softcheck innsendt Takk for innsendelsen din. Softchecket ble gjenomført [DATE]…" at bounding box center [288, 252] width 576 height 505
drag, startPoint x: 223, startPoint y: 73, endPoint x: 222, endPoint y: 68, distance: 5.0
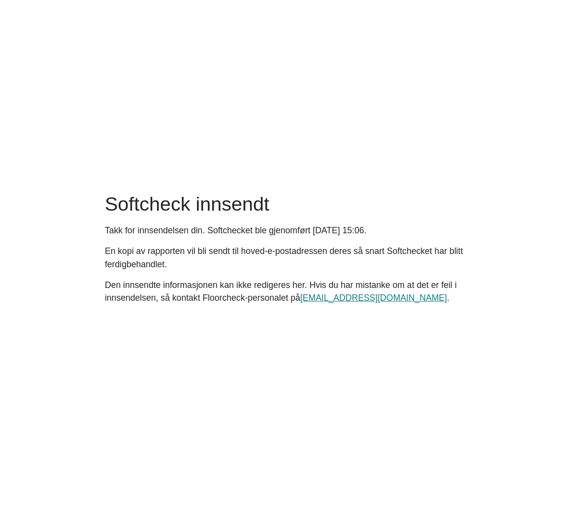
click at [367, 131] on main "Softcheck innsendt Takk for innsendelsen din. Softchecket ble gjenomført [DATE]…" at bounding box center [288, 252] width 576 height 505
click at [438, 87] on main "Softcheck innsendt Takk for innsendelsen din. Softchecket ble gjenomført [DATE]…" at bounding box center [288, 252] width 576 height 505
